Goal: Task Accomplishment & Management: Complete application form

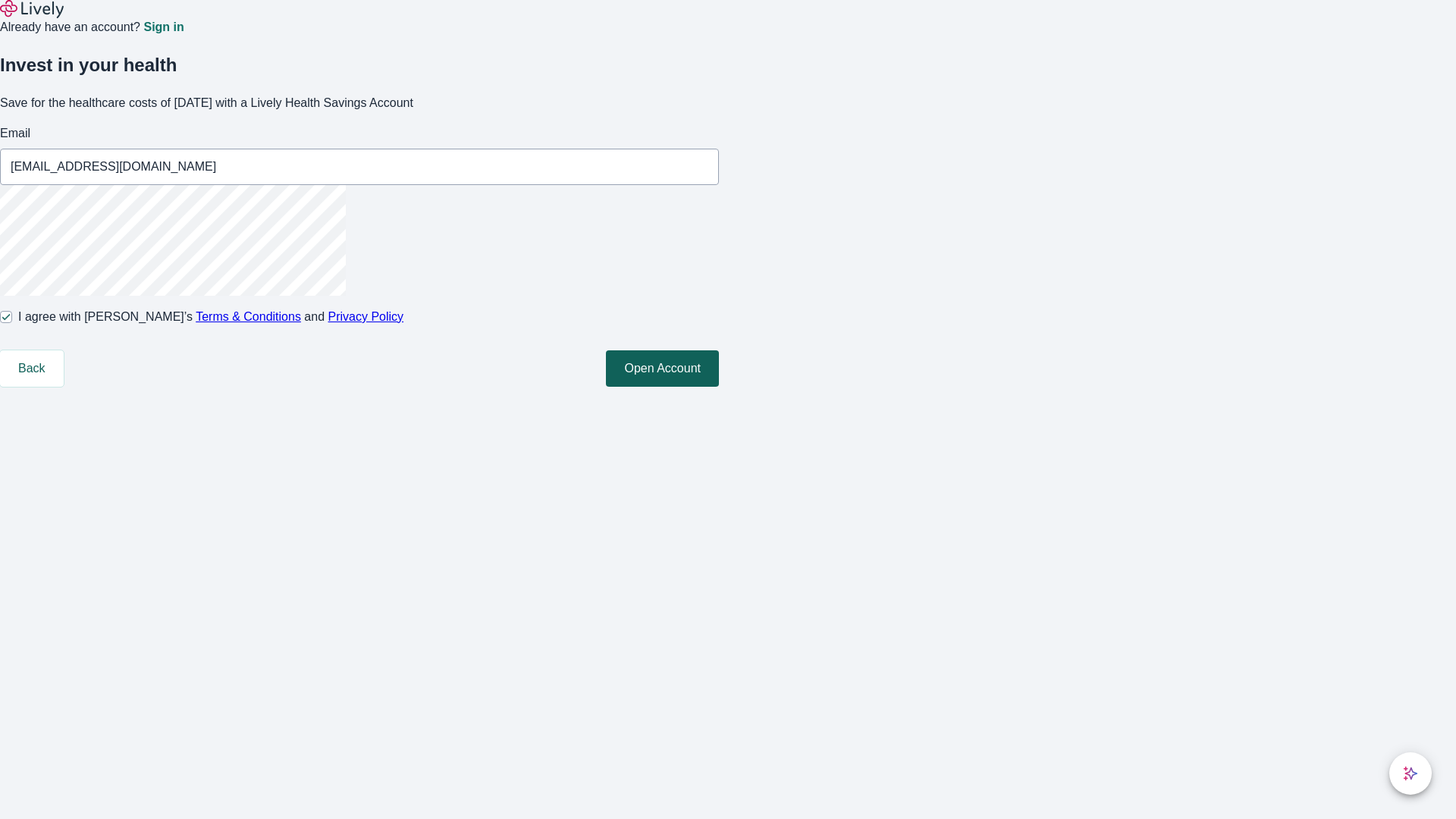
click at [719, 387] on button "Open Account" at bounding box center [662, 368] width 113 height 36
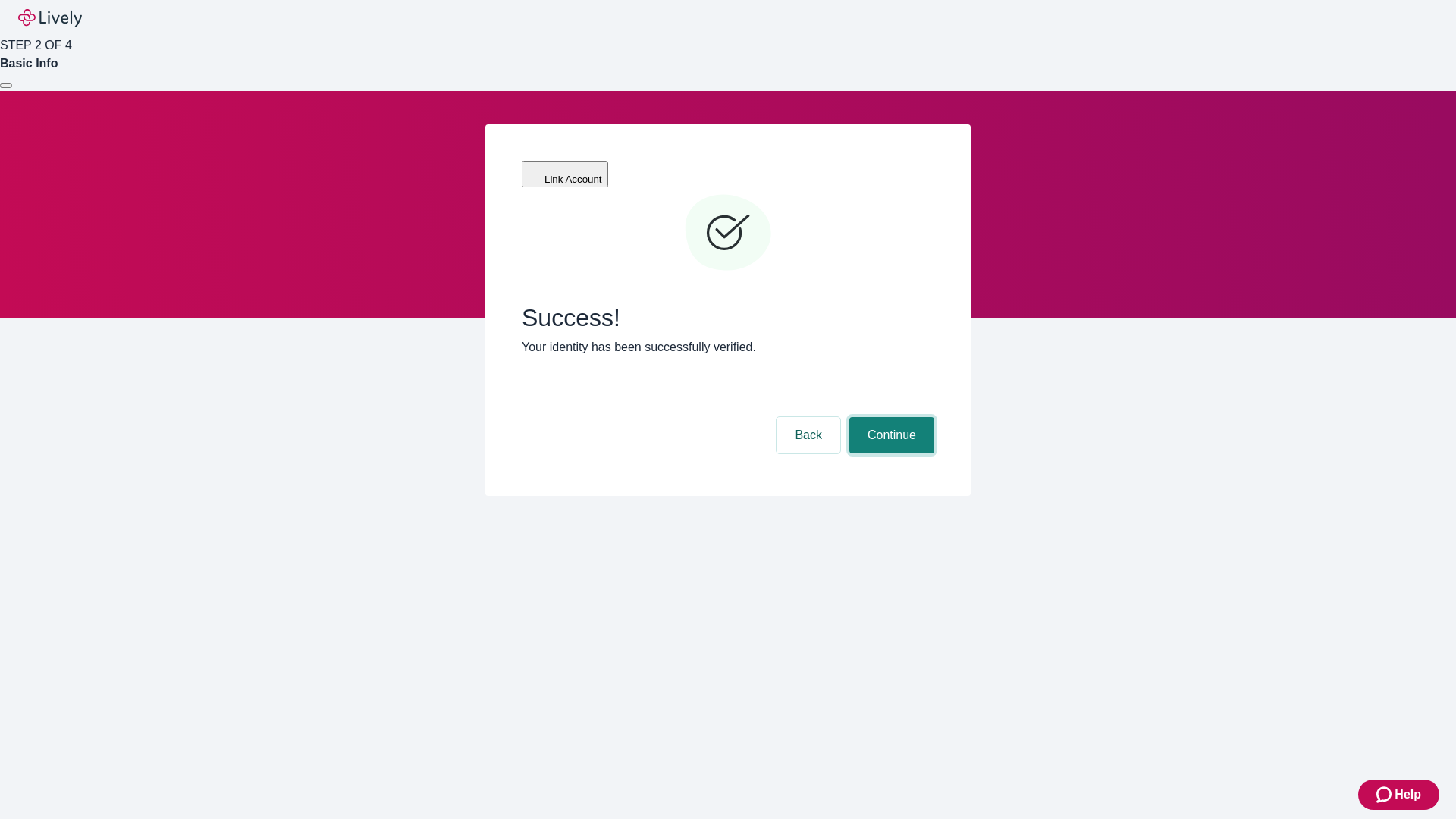
click at [889, 417] on button "Continue" at bounding box center [891, 434] width 85 height 36
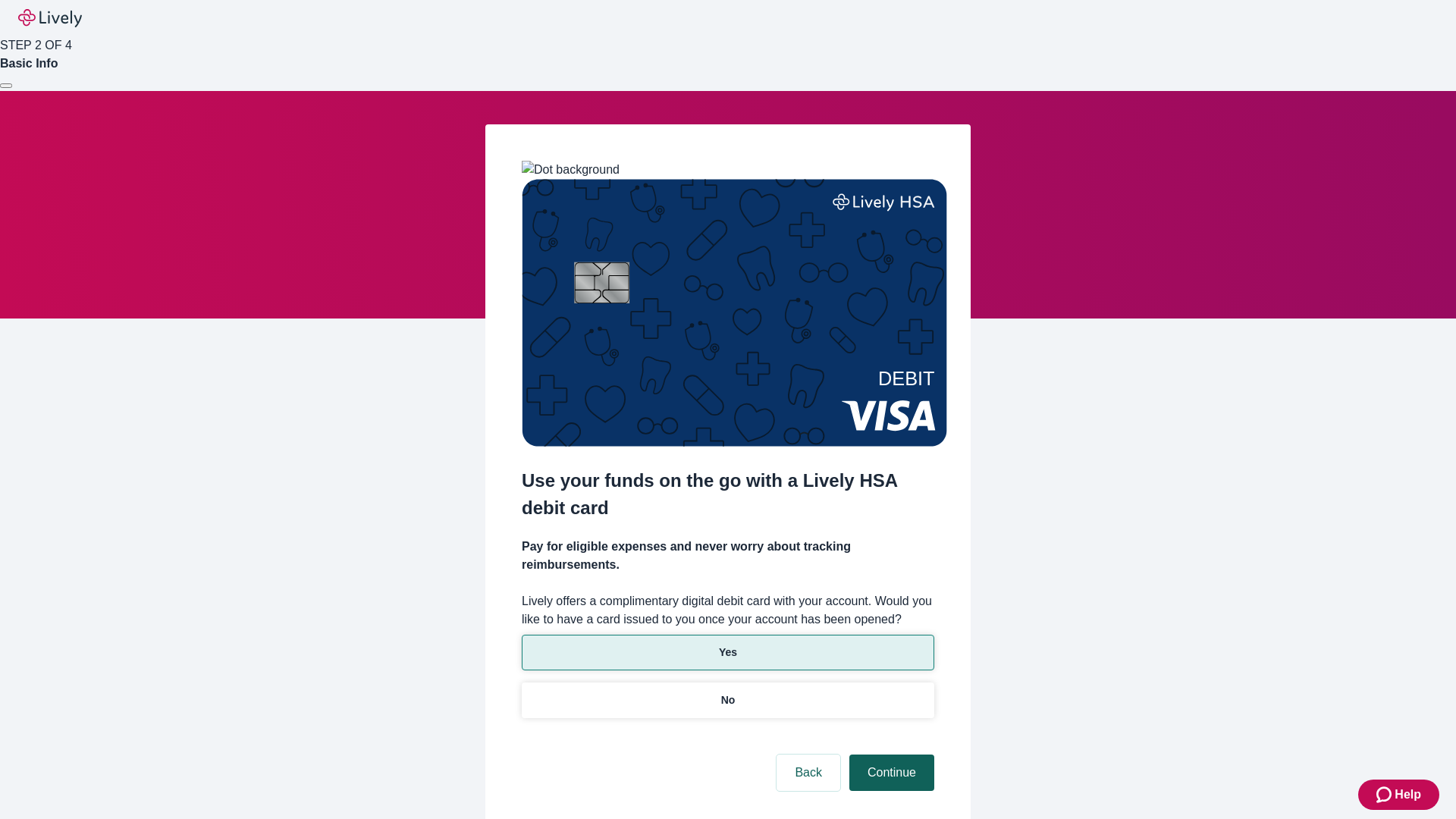
click at [728, 644] on p "Yes" at bounding box center [728, 652] width 18 height 16
click at [889, 754] on button "Continue" at bounding box center [891, 772] width 85 height 36
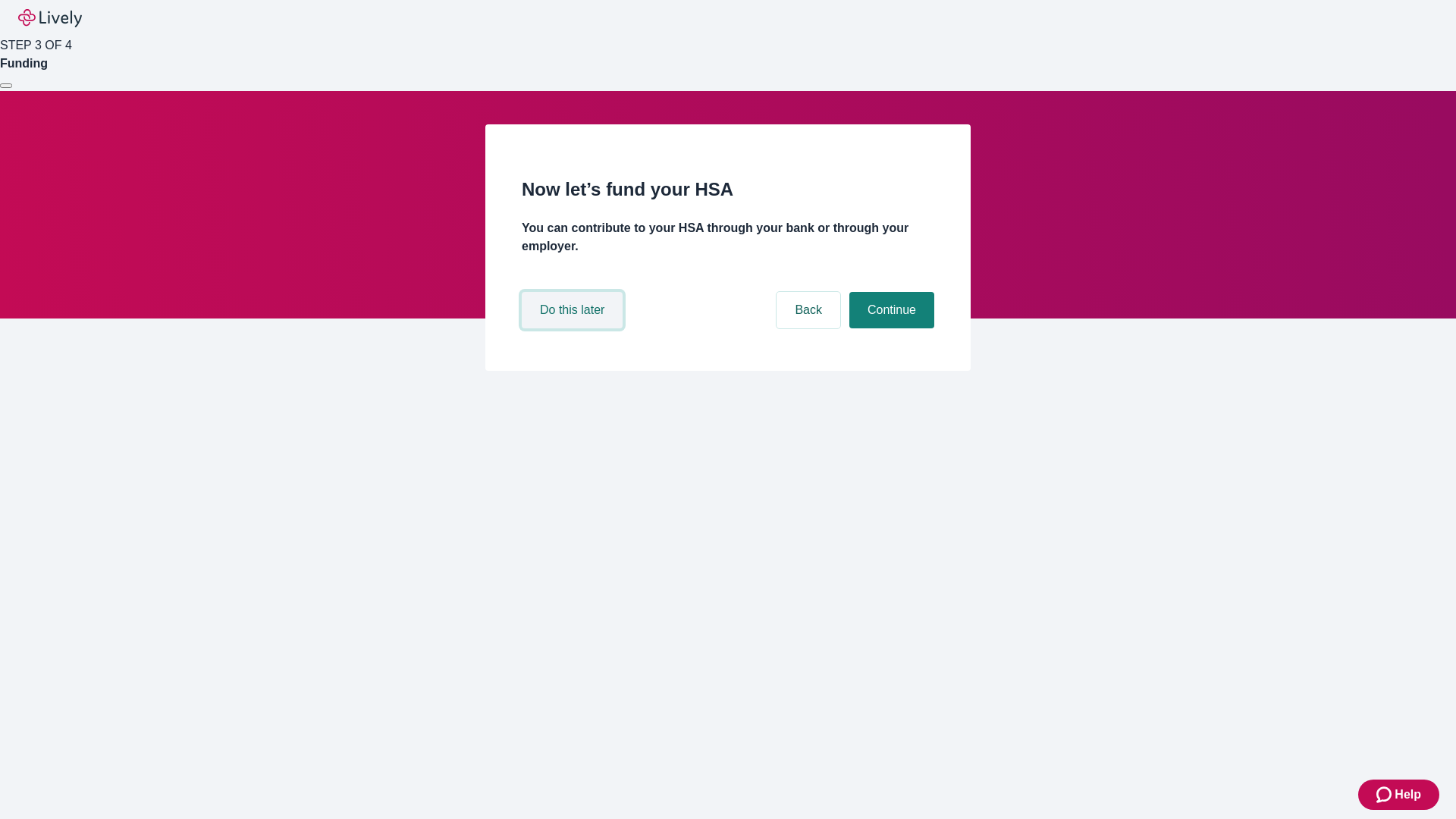
click at [574, 328] on button "Do this later" at bounding box center [571, 310] width 101 height 36
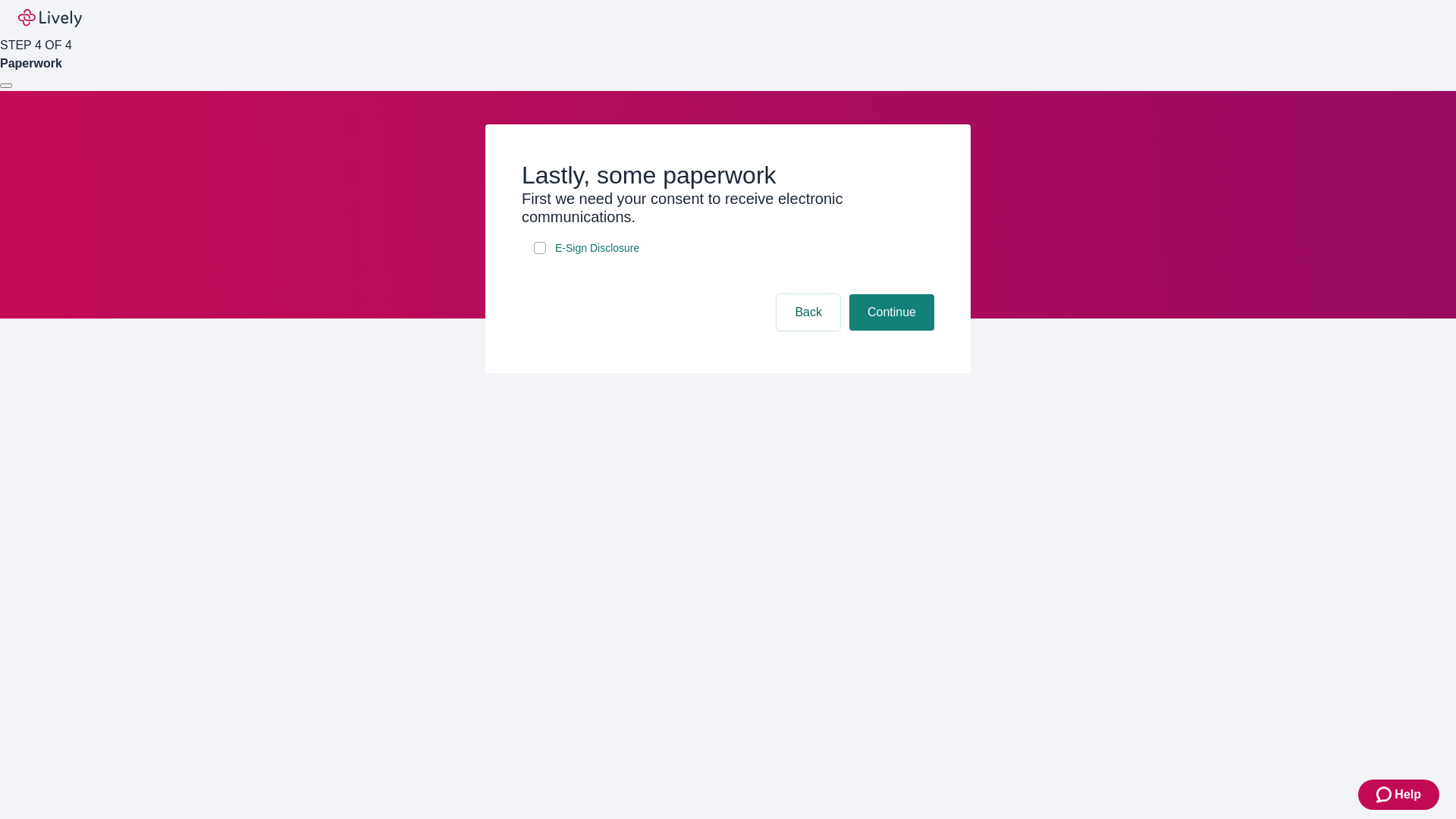
click at [540, 254] on input "E-Sign Disclosure" at bounding box center [540, 248] width 12 height 12
checkbox input "true"
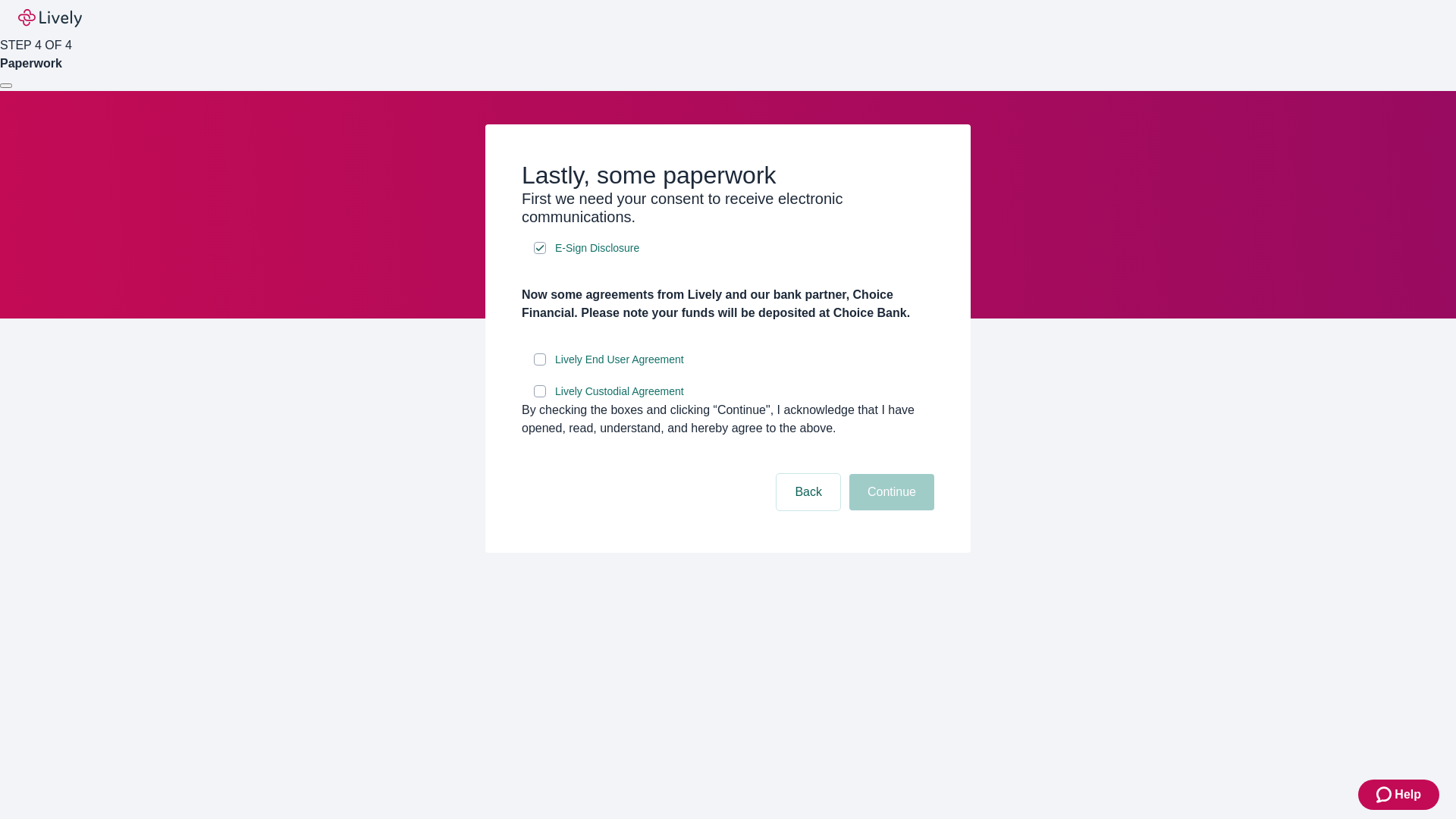
click at [540, 365] on input "Lively End User Agreement" at bounding box center [540, 359] width 12 height 12
checkbox input "true"
click at [540, 398] on input "Lively Custodial Agreement" at bounding box center [540, 391] width 12 height 12
checkbox input "true"
click at [889, 511] on button "Continue" at bounding box center [891, 491] width 85 height 36
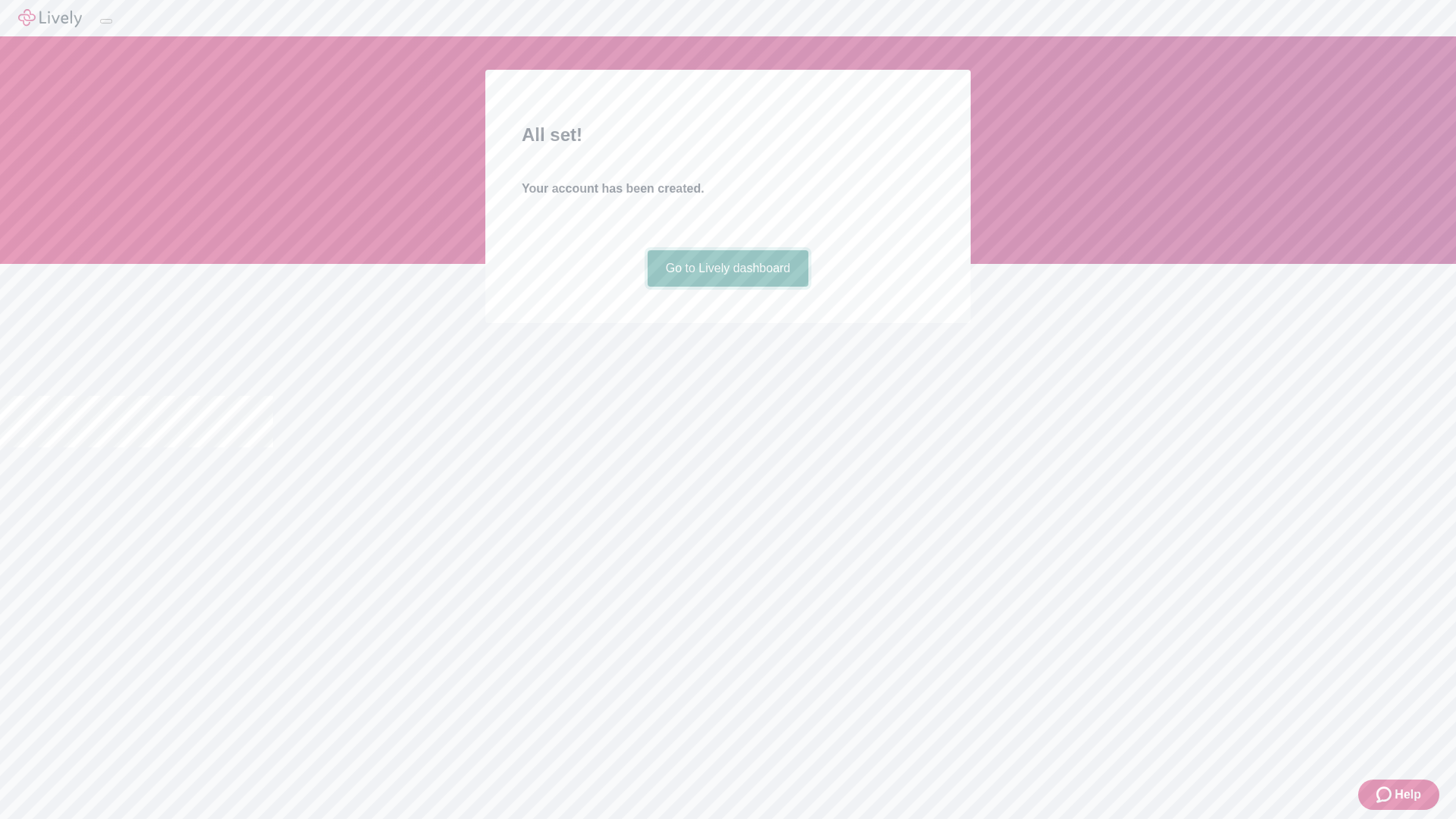
click at [728, 287] on link "Go to Lively dashboard" at bounding box center [728, 268] width 162 height 36
